Goal: Find specific page/section: Find specific page/section

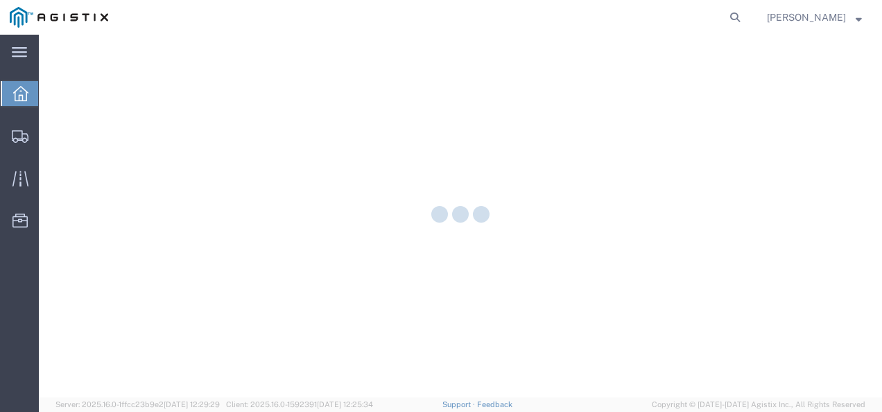
click at [51, 129] on div at bounding box center [460, 216] width 843 height 363
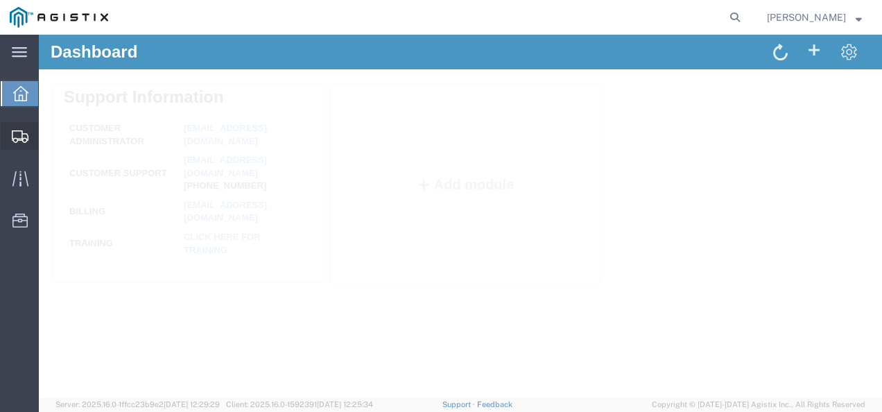
click at [47, 137] on span "Shipments" at bounding box center [43, 136] width 10 height 28
